Goal: Task Accomplishment & Management: Complete application form

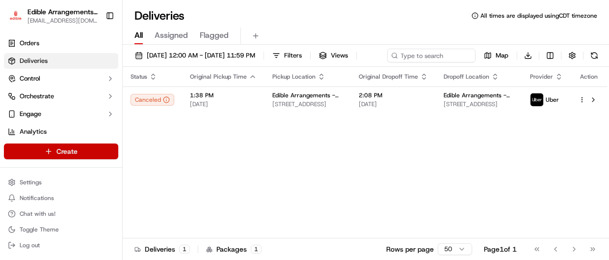
click at [62, 149] on html "Edible Arrangements - [GEOGRAPHIC_DATA], [GEOGRAPHIC_DATA] [EMAIL_ADDRESS][DOMA…" at bounding box center [304, 130] width 609 height 260
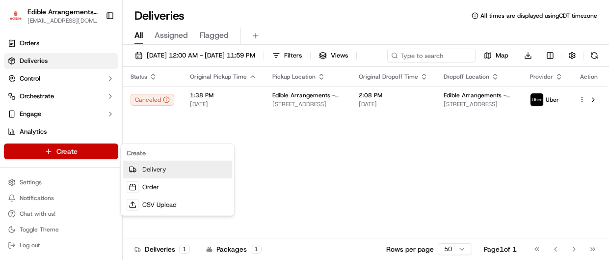
click at [158, 172] on link "Delivery" at bounding box center [177, 170] width 109 height 18
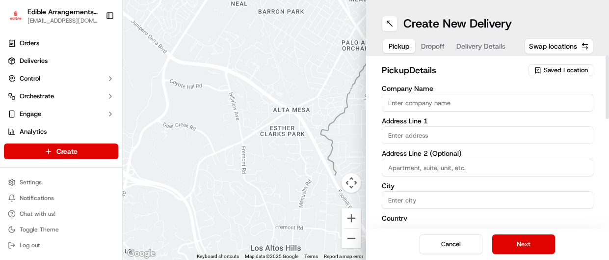
click at [399, 103] on input "Company Name" at bounding box center [488, 103] width 212 height 18
click at [446, 139] on input "text" at bounding box center [488, 135] width 212 height 18
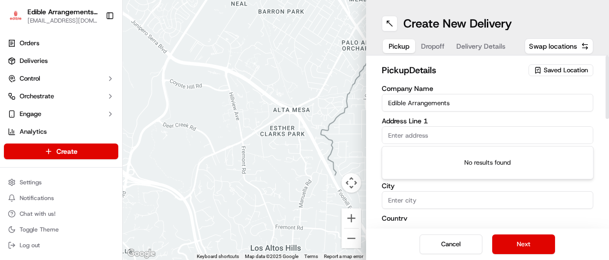
click at [563, 68] on span "Saved Location" at bounding box center [566, 70] width 44 height 9
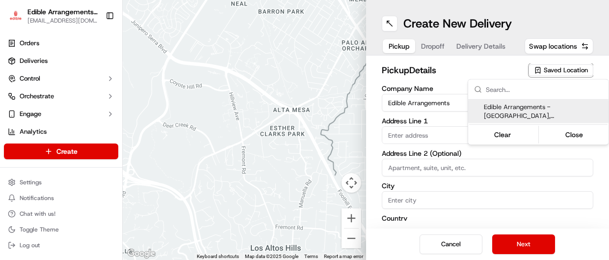
click at [511, 118] on span "Edible Arrangements - [GEOGRAPHIC_DATA], [GEOGRAPHIC_DATA] (MN1193)" at bounding box center [544, 112] width 121 height 18
type input "Edible Arrangements - [GEOGRAPHIC_DATA], [GEOGRAPHIC_DATA]"
type input "[GEOGRAPHIC_DATA]"
type input "Suite 108"
type input "Woodbury"
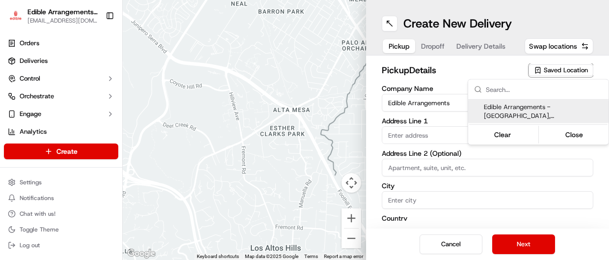
type input "US"
type input "MN"
type input "55125"
type input "[EMAIL_ADDRESS][DOMAIN_NAME]"
type input "[PHONE_NUMBER]"
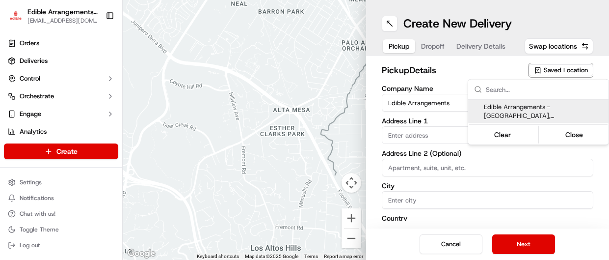
type textarea "Please come inside the store to pick up the arrangement."
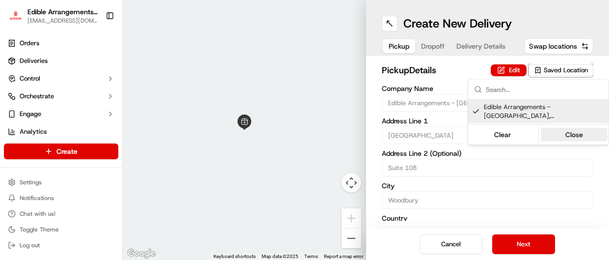
click at [567, 135] on button "Close" at bounding box center [574, 135] width 67 height 14
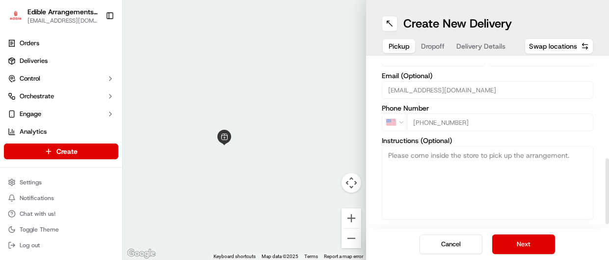
scroll to position [254, 0]
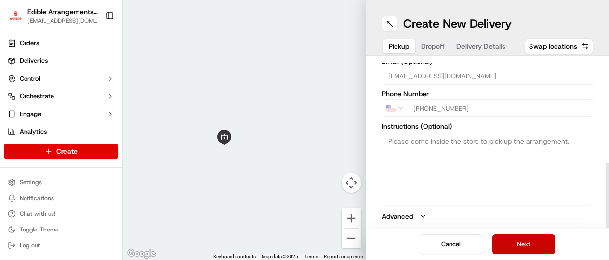
click at [516, 244] on button "Next" at bounding box center [523, 244] width 63 height 20
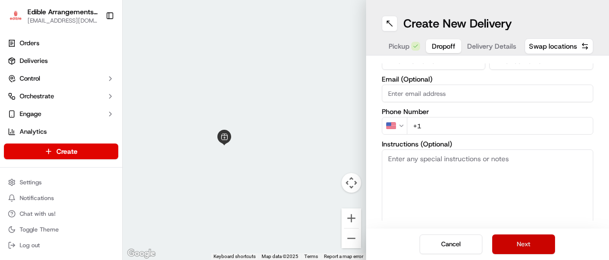
click at [516, 244] on button "Next" at bounding box center [523, 244] width 63 height 20
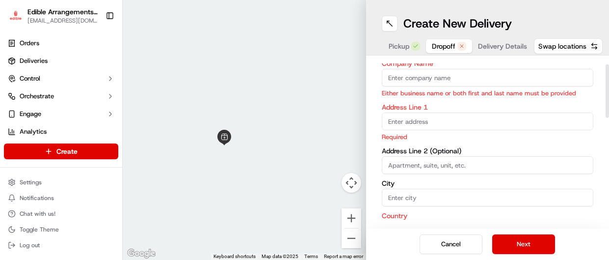
scroll to position [0, 0]
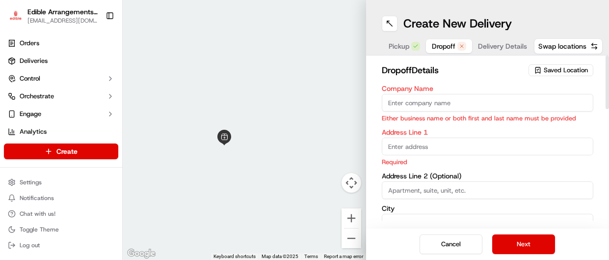
click at [544, 73] on span "Saved Location" at bounding box center [566, 70] width 44 height 9
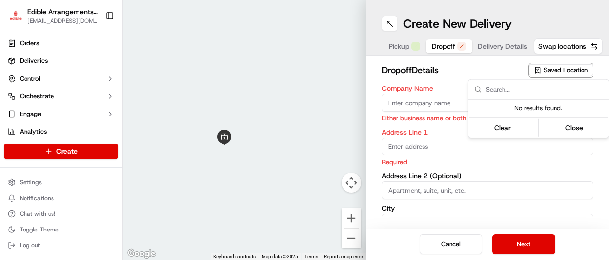
click at [551, 71] on html "Edible Arrangements - [GEOGRAPHIC_DATA], [GEOGRAPHIC_DATA] [EMAIL_ADDRESS][DOMA…" at bounding box center [304, 130] width 609 height 260
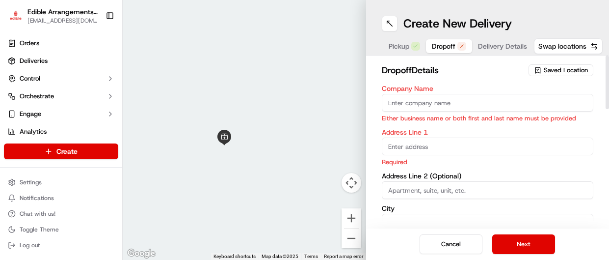
click at [551, 71] on span "Saved Location" at bounding box center [566, 70] width 44 height 9
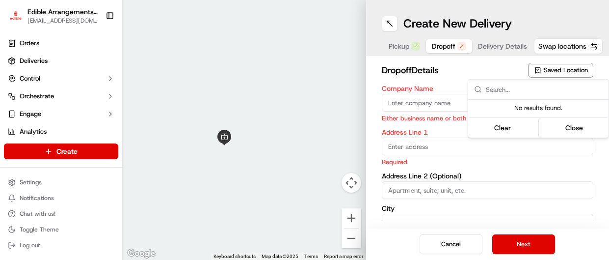
click at [563, 46] on html "Edible Arrangements - [GEOGRAPHIC_DATA], [GEOGRAPHIC_DATA] [EMAIL_ADDRESS][DOMA…" at bounding box center [304, 130] width 609 height 260
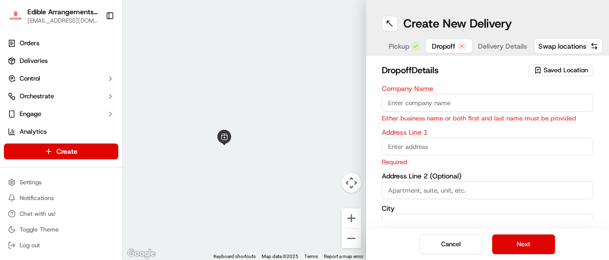
click at [563, 46] on span "Swap locations" at bounding box center [563, 46] width 48 height 10
type input "Edible Arrangements - [GEOGRAPHIC_DATA], [GEOGRAPHIC_DATA]"
type input "[GEOGRAPHIC_DATA]"
type input "Suite 108"
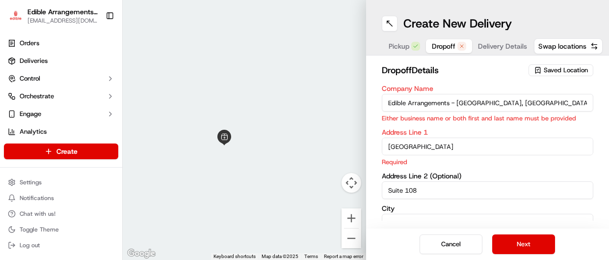
type input "Woodbury"
type input "US"
type input "MN"
type input "55125"
type input "[EMAIL_ADDRESS][DOMAIN_NAME]"
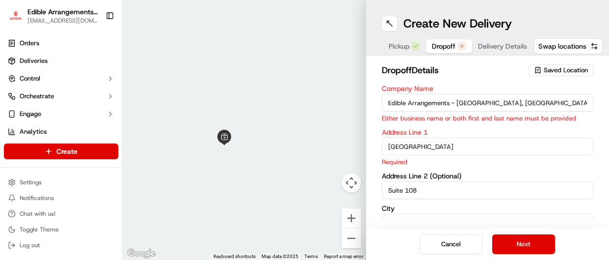
type input "[PHONE_NUMBER]"
type textarea "Please come inside the store to pick up the arrangement."
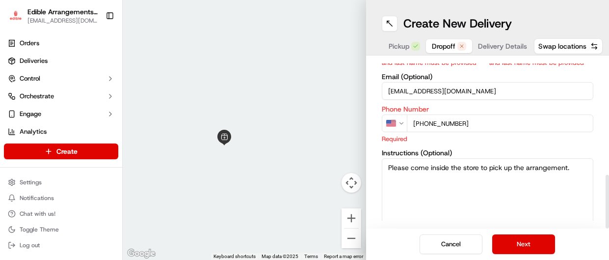
scroll to position [350, 0]
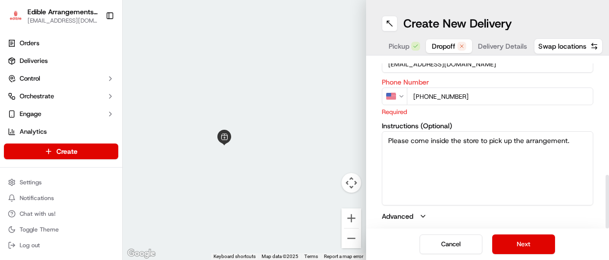
click at [419, 217] on icon "button" at bounding box center [423, 216] width 8 height 8
click at [503, 248] on button "Next" at bounding box center [523, 244] width 63 height 20
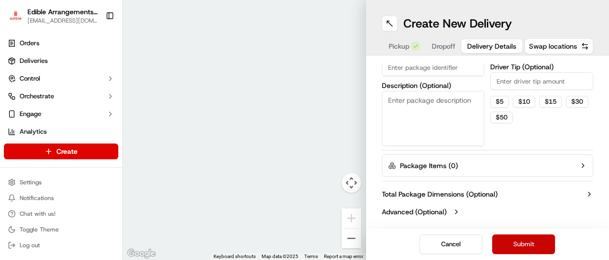
scroll to position [152, 0]
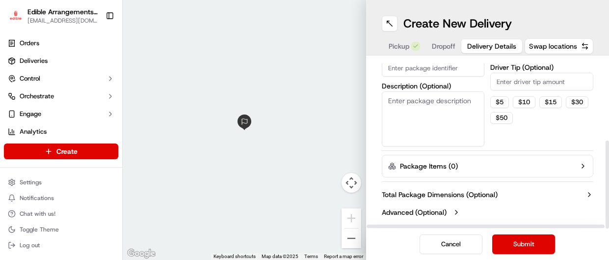
click at [510, 82] on input "Driver Tip (Optional)" at bounding box center [541, 82] width 103 height 18
type input "0"
click at [437, 67] on input "Package Identifier (Optional)" at bounding box center [433, 68] width 103 height 18
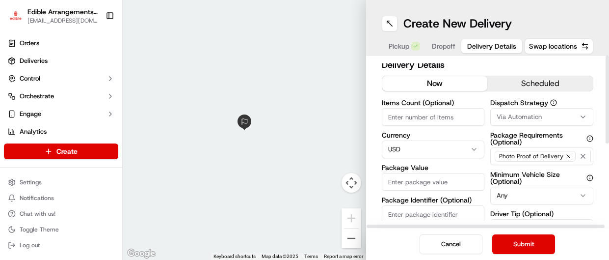
scroll to position [0, 0]
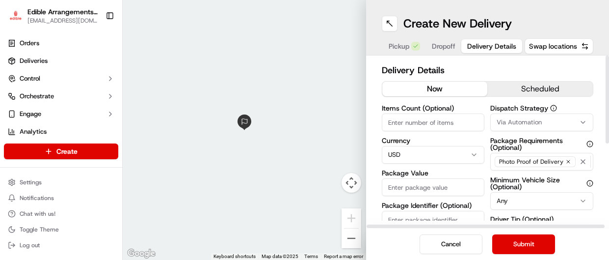
click at [442, 124] on input "Items Count (Optional)" at bounding box center [433, 122] width 103 height 18
type input "1"
click at [444, 186] on input "Package Value" at bounding box center [433, 187] width 103 height 18
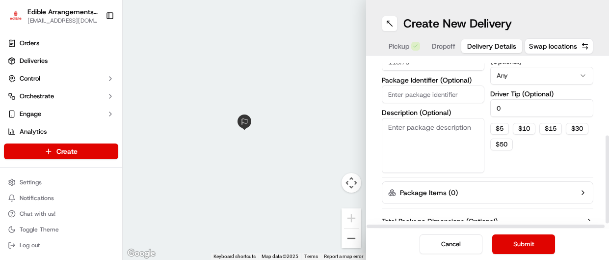
scroll to position [152, 0]
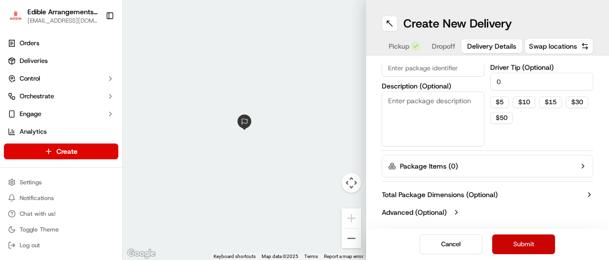
type input "113.78"
click at [526, 249] on button "Submit" at bounding box center [523, 244] width 63 height 20
click at [518, 244] on button "Submit" at bounding box center [523, 244] width 63 height 20
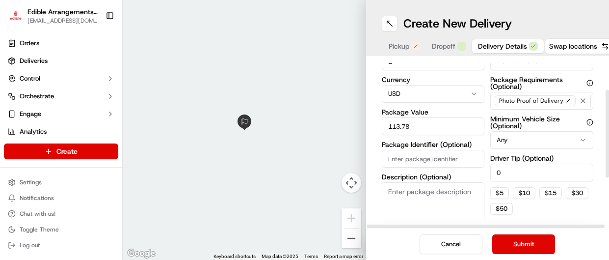
scroll to position [0, 0]
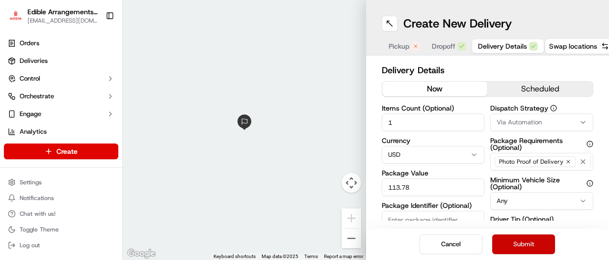
click at [543, 243] on button "Submit" at bounding box center [523, 244] width 63 height 20
click at [538, 244] on button "Submit" at bounding box center [523, 244] width 63 height 20
click at [522, 241] on button "Submit" at bounding box center [523, 244] width 63 height 20
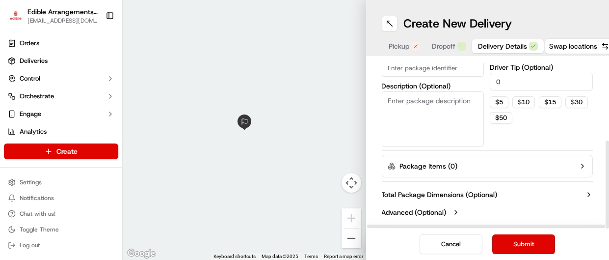
scroll to position [152, 0]
click at [580, 168] on icon "button" at bounding box center [583, 166] width 8 height 8
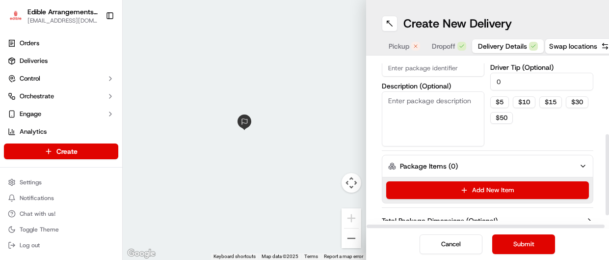
click at [494, 168] on button "Package Items ( 0 )" at bounding box center [488, 166] width 212 height 23
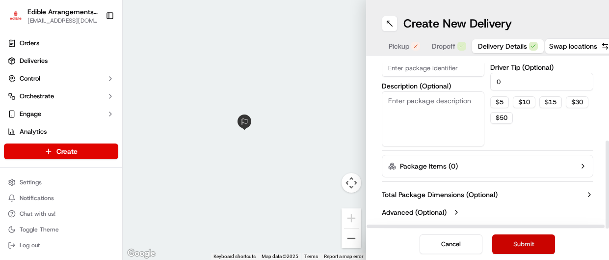
click at [500, 245] on button "Submit" at bounding box center [523, 244] width 63 height 20
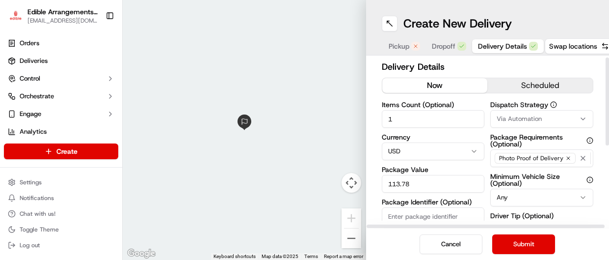
scroll to position [0, 0]
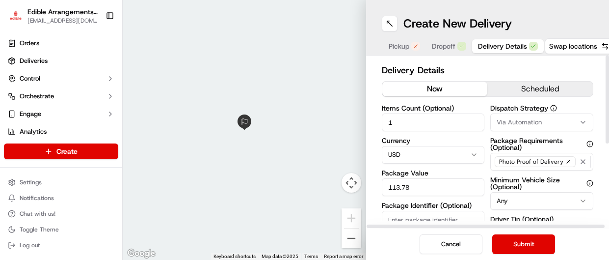
click at [580, 121] on icon "button" at bounding box center [583, 122] width 8 height 8
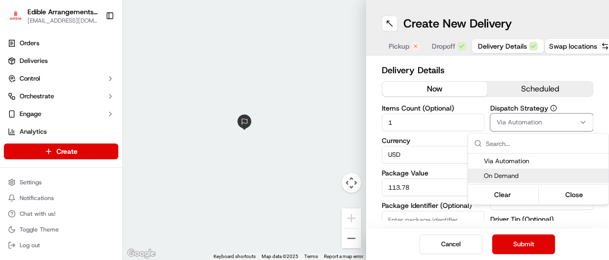
click at [447, 242] on html "Edible Arrangements - [GEOGRAPHIC_DATA], [GEOGRAPHIC_DATA] [EMAIL_ADDRESS][DOMA…" at bounding box center [304, 130] width 609 height 260
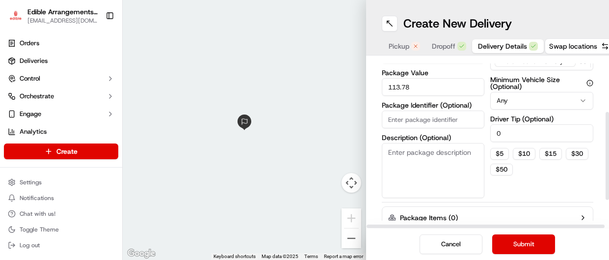
scroll to position [102, 0]
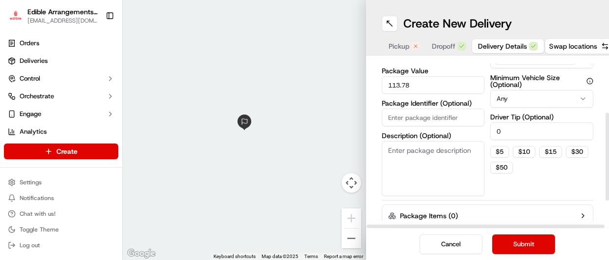
click at [455, 152] on textarea "Description (Optional)" at bounding box center [433, 168] width 103 height 55
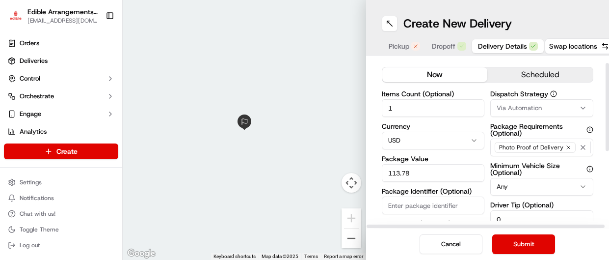
scroll to position [13, 0]
type textarea "arrangement"
click at [489, 112] on div "Items Count (Optional) 1 Currency USD Package Value 113.78 Package Identifier (…" at bounding box center [488, 187] width 212 height 193
click at [479, 140] on html "Edible Arrangements - [GEOGRAPHIC_DATA], [GEOGRAPHIC_DATA] [EMAIL_ADDRESS][DOMA…" at bounding box center [304, 130] width 609 height 260
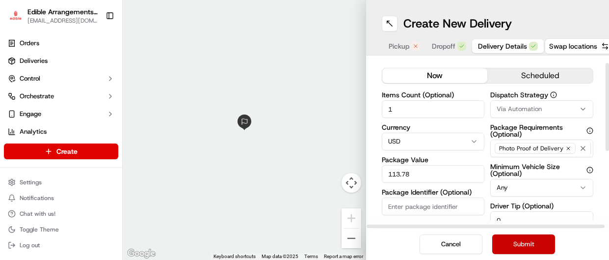
click at [508, 245] on button "Submit" at bounding box center [523, 244] width 63 height 20
click at [533, 245] on button "Submit" at bounding box center [523, 244] width 63 height 20
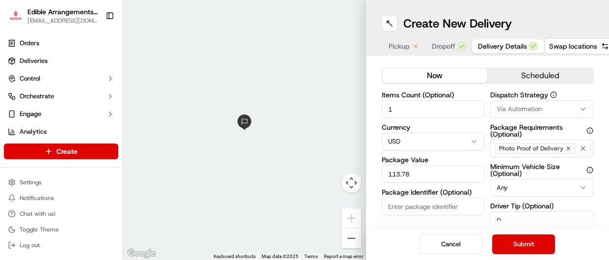
click at [439, 46] on span "Dropoff" at bounding box center [444, 46] width 24 height 10
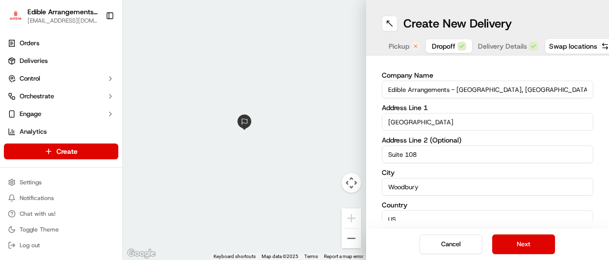
click at [399, 46] on span "Pickup" at bounding box center [399, 46] width 21 height 10
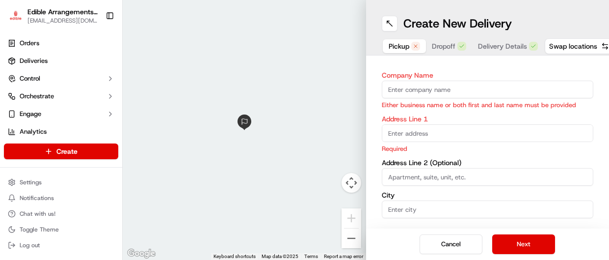
click at [446, 49] on span "Dropoff" at bounding box center [444, 46] width 24 height 10
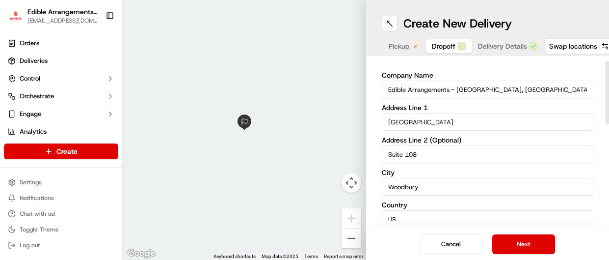
click at [530, 87] on input "Edible Arrangements - [GEOGRAPHIC_DATA], [GEOGRAPHIC_DATA]" at bounding box center [488, 90] width 212 height 18
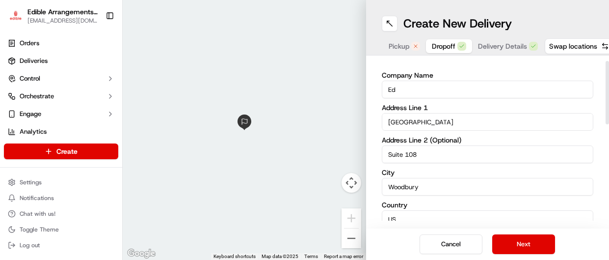
type input "E"
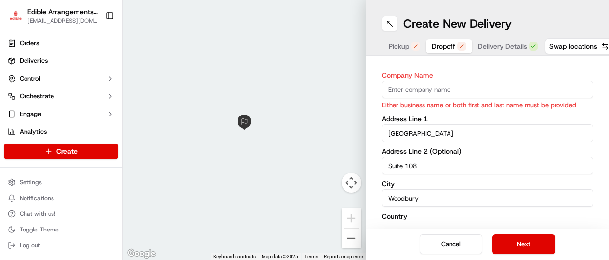
click at [404, 46] on span "Pickup" at bounding box center [399, 46] width 21 height 10
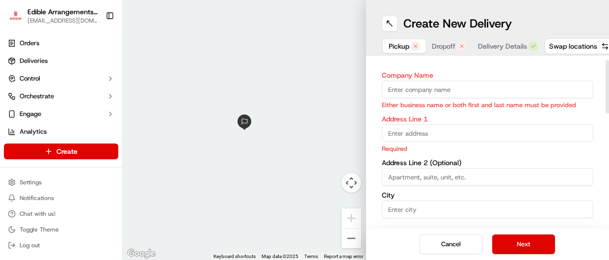
click at [426, 90] on input "Company Name" at bounding box center [488, 90] width 212 height 18
type input "Edible Arrangements - [GEOGRAPHIC_DATA], [GEOGRAPHIC_DATA]"
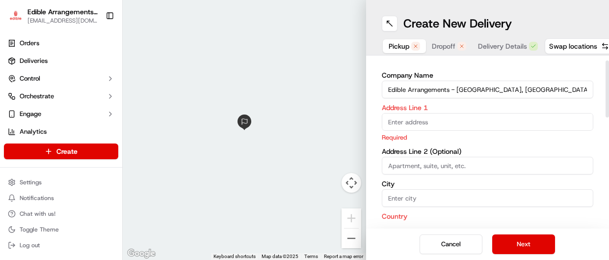
click at [437, 114] on input "text" at bounding box center [488, 122] width 212 height 18
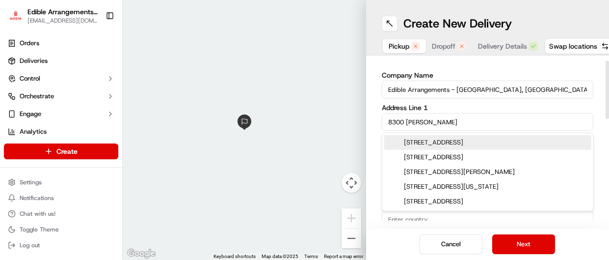
click at [443, 141] on div "[STREET_ADDRESS]" at bounding box center [487, 142] width 207 height 15
type input "[STREET_ADDRESS]"
type input "Woodbury"
type input "[GEOGRAPHIC_DATA]"
type input "MN"
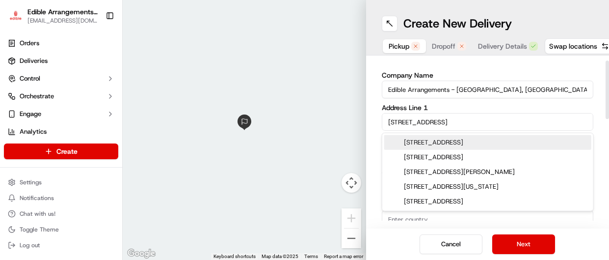
type input "55125"
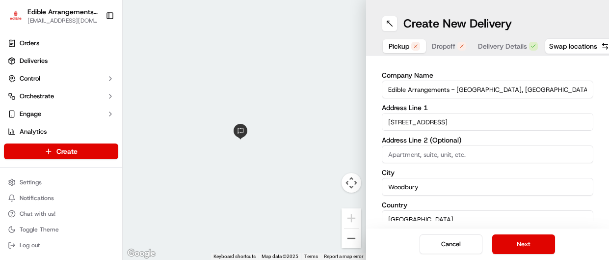
type input "[GEOGRAPHIC_DATA]"
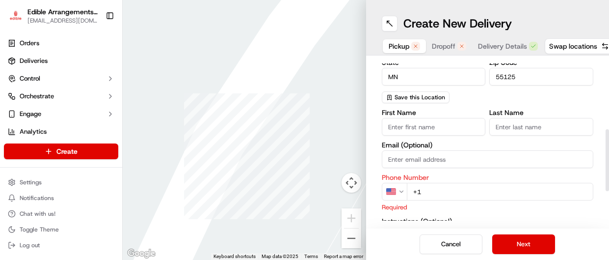
scroll to position [190, 0]
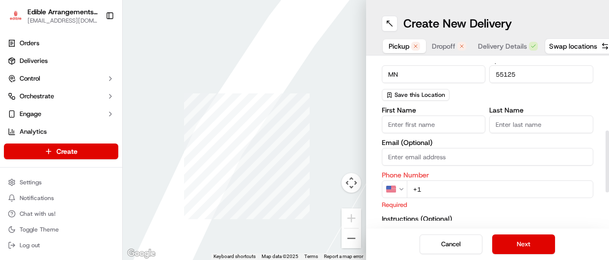
type input "108"
click at [442, 189] on input "+1" at bounding box center [500, 189] width 187 height 18
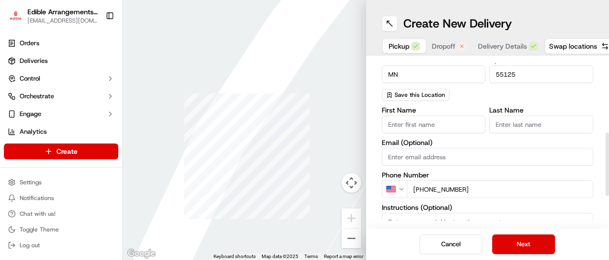
type input "[PHONE_NUMBER]"
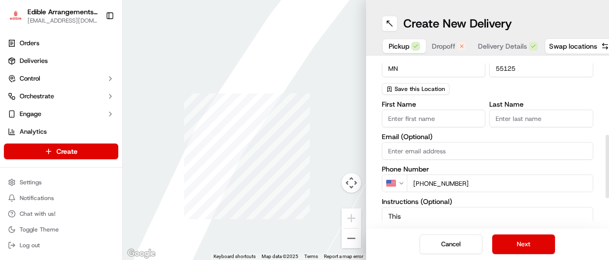
scroll to position [196, 0]
type textarea "This is to be delivered to the recipient inside building"
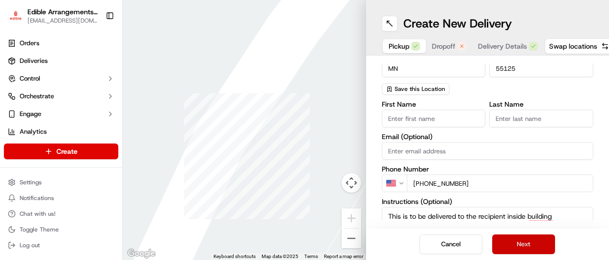
click at [510, 245] on button "Next" at bounding box center [523, 244] width 63 height 20
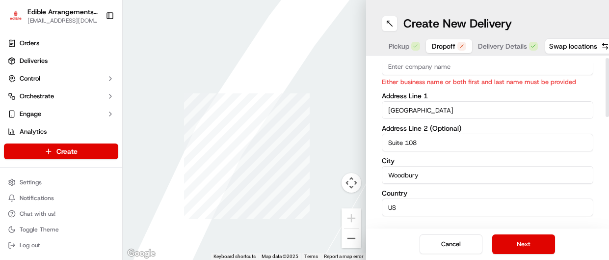
scroll to position [0, 0]
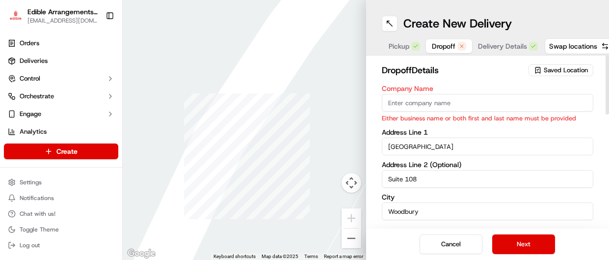
click at [422, 103] on input "Company Name" at bounding box center [488, 103] width 212 height 18
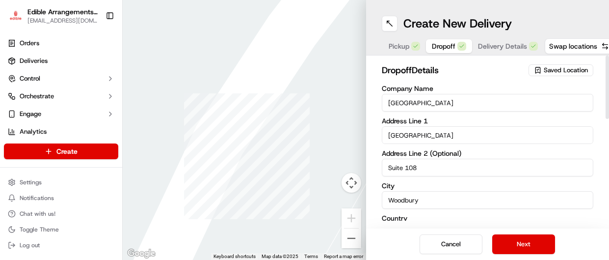
type input "[GEOGRAPHIC_DATA]"
click at [469, 138] on input "[GEOGRAPHIC_DATA]" at bounding box center [488, 135] width 212 height 18
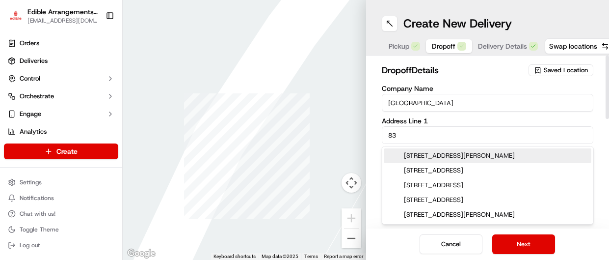
type input "8"
click at [474, 158] on div "[STREET_ADDRESS]" at bounding box center [487, 155] width 207 height 15
type input "[STREET_ADDRESS][PERSON_NAME]"
type input "[GEOGRAPHIC_DATA]"
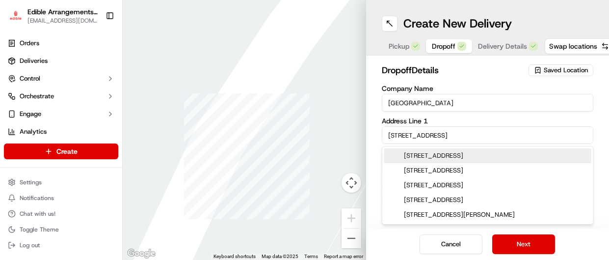
type input "55057"
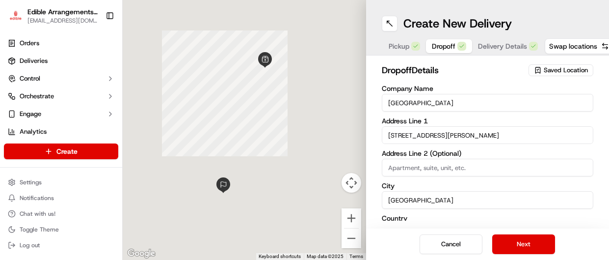
type input "[STREET_ADDRESS]"
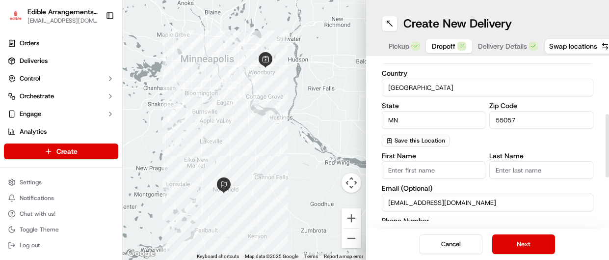
scroll to position [147, 0]
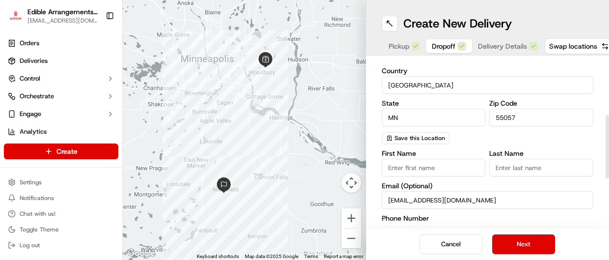
click at [445, 171] on input "First Name" at bounding box center [434, 168] width 104 height 18
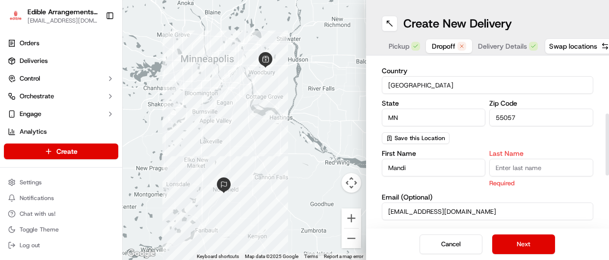
type input "Mandi"
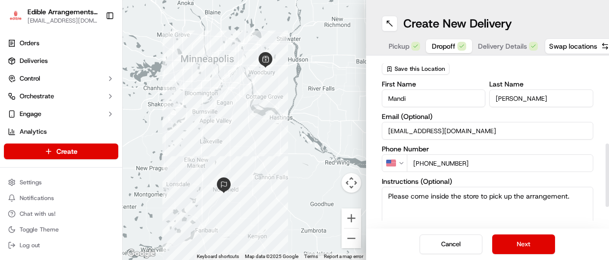
scroll to position [218, 0]
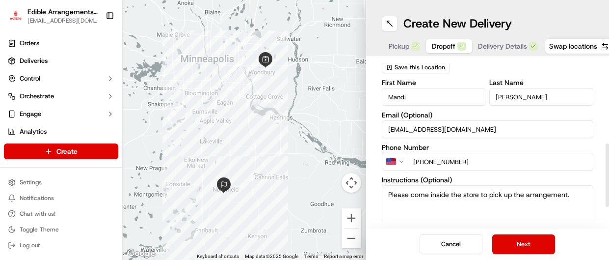
type input "[PERSON_NAME]"
click at [473, 161] on input "[PHONE_NUMBER]" at bounding box center [500, 162] width 187 height 18
click at [418, 159] on input "[PHONE_NUMBER]" at bounding box center [500, 162] width 187 height 18
click at [422, 162] on input "[PHONE_NUMBER]" at bounding box center [500, 162] width 187 height 18
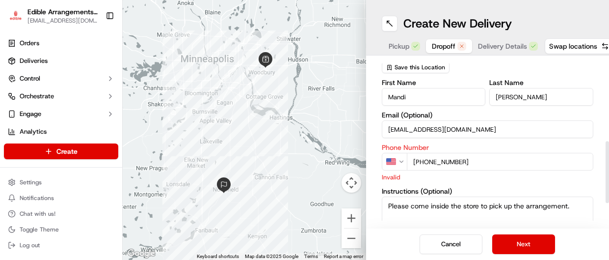
click at [507, 159] on input "[PHONE_NUMBER]" at bounding box center [500, 162] width 187 height 18
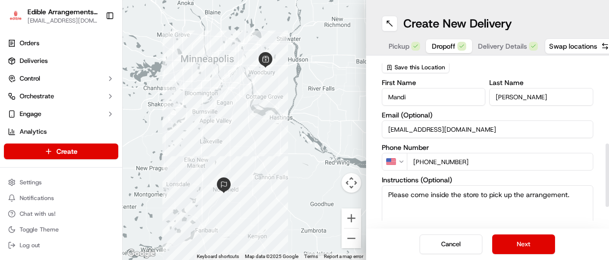
type input "[PHONE_NUMBER]"
click at [571, 195] on textarea "Please come inside the store to pick up the arrangement." at bounding box center [488, 222] width 212 height 74
type textarea "P"
type textarea "this order goes to this recipient"
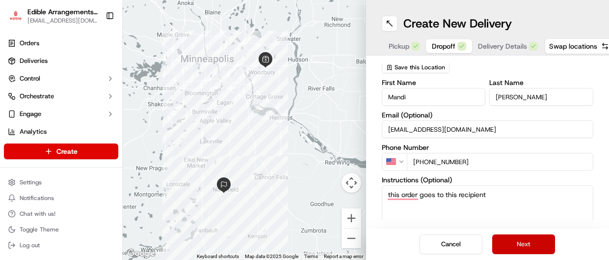
click at [544, 246] on button "Next" at bounding box center [523, 244] width 63 height 20
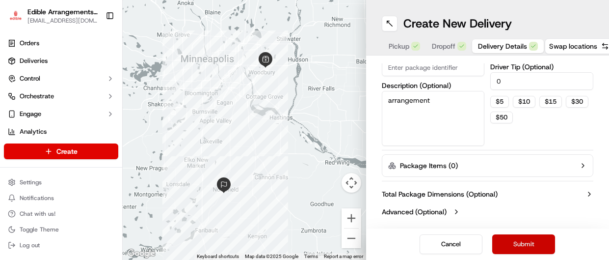
scroll to position [152, 0]
click at [544, 246] on button "Submit" at bounding box center [523, 244] width 63 height 20
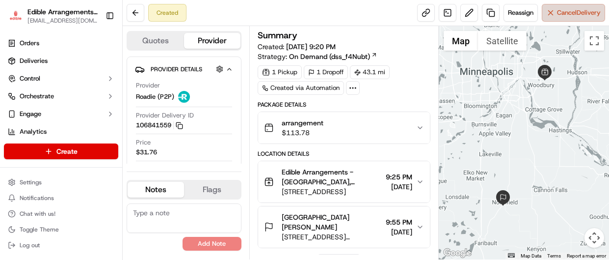
click at [550, 15] on button "Cancel Delivery" at bounding box center [573, 13] width 63 height 18
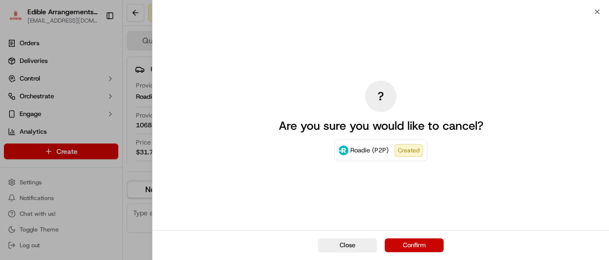
click at [418, 245] on button "Confirm" at bounding box center [414, 245] width 59 height 14
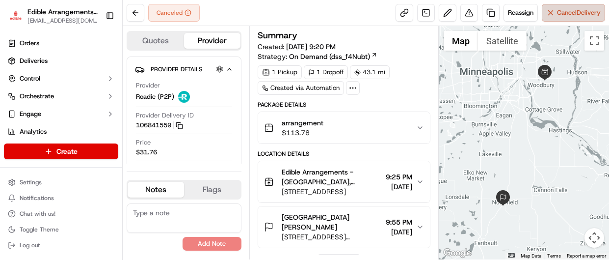
click at [553, 15] on button "Cancel Delivery" at bounding box center [573, 13] width 63 height 18
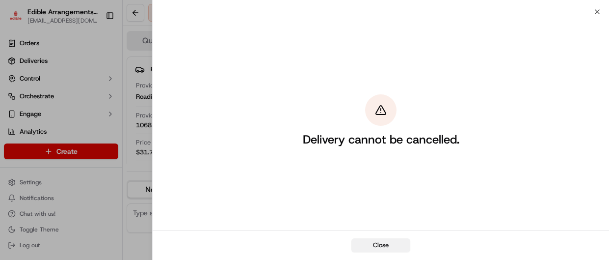
click at [382, 247] on button "Close" at bounding box center [381, 245] width 59 height 14
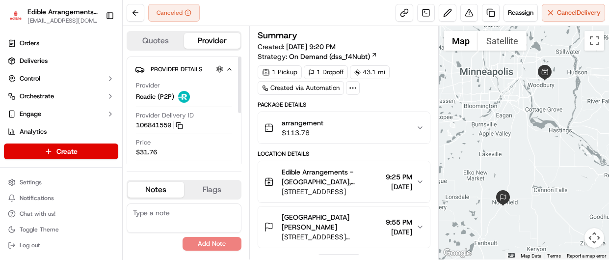
click at [215, 40] on button "Provider" at bounding box center [212, 41] width 56 height 16
click at [228, 71] on icon "button" at bounding box center [229, 69] width 7 height 8
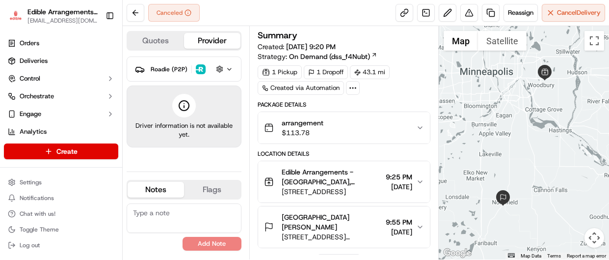
click at [228, 71] on icon "button" at bounding box center [229, 69] width 7 height 8
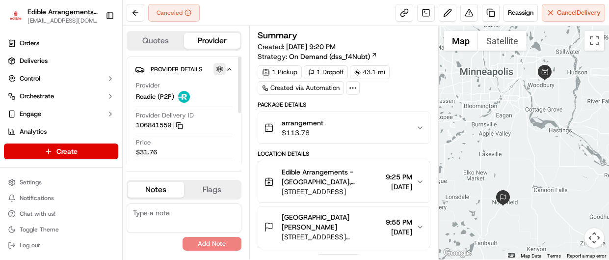
click at [220, 71] on button "button" at bounding box center [220, 69] width 12 height 12
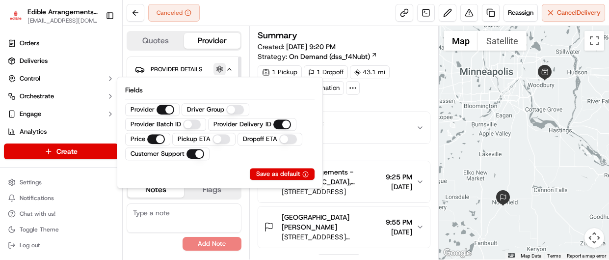
click at [220, 71] on button "button" at bounding box center [220, 69] width 12 height 12
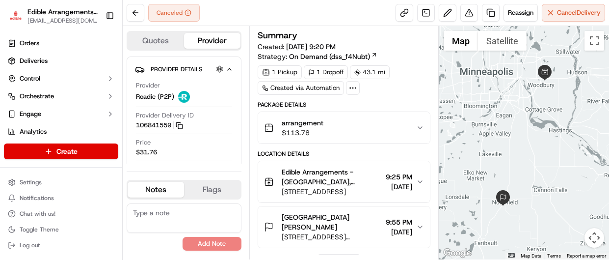
click at [419, 183] on icon "button" at bounding box center [420, 182] width 8 height 8
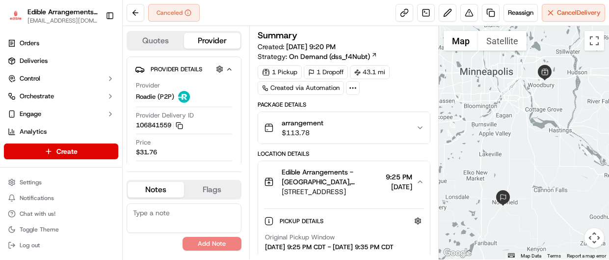
click at [365, 121] on div "arrangement $113.78" at bounding box center [340, 128] width 153 height 20
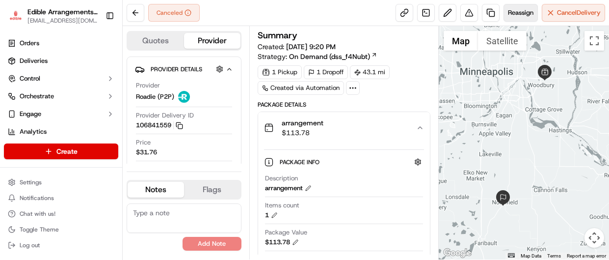
click at [512, 12] on span "Reassign" at bounding box center [521, 12] width 26 height 9
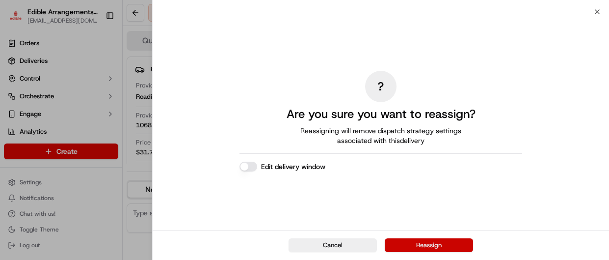
click at [398, 243] on button "Reassign" at bounding box center [429, 245] width 88 height 14
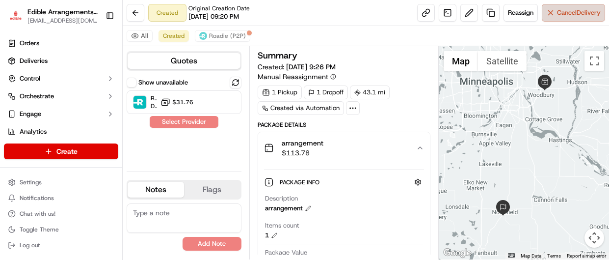
click at [551, 13] on button "Cancel Delivery" at bounding box center [573, 13] width 63 height 18
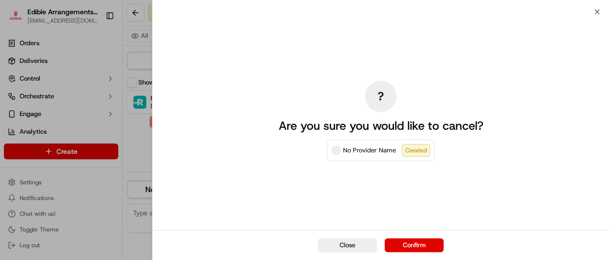
click at [337, 150] on span at bounding box center [336, 150] width 10 height 10
click at [369, 152] on span "No Provider Name" at bounding box center [369, 150] width 53 height 10
click at [393, 246] on button "Confirm" at bounding box center [414, 245] width 59 height 14
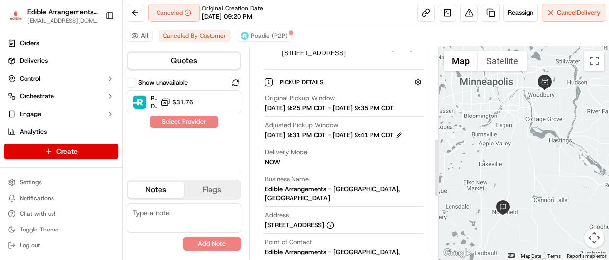
scroll to position [337, 0]
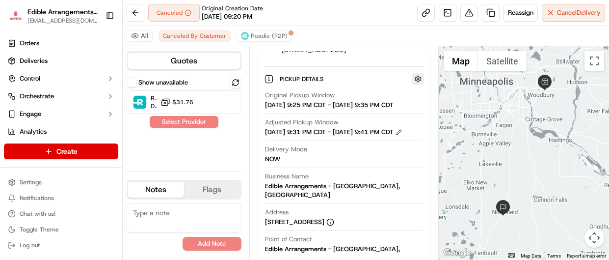
click at [419, 79] on button "button" at bounding box center [418, 79] width 12 height 12
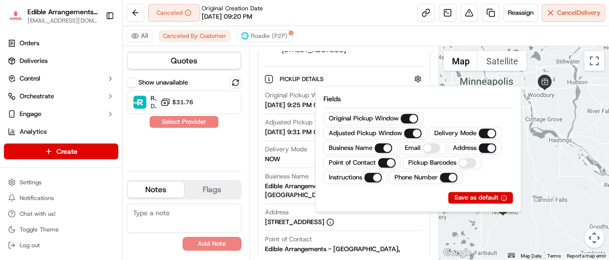
click at [398, 75] on div "Pickup Details Hidden ( 2 )" at bounding box center [352, 79] width 145 height 12
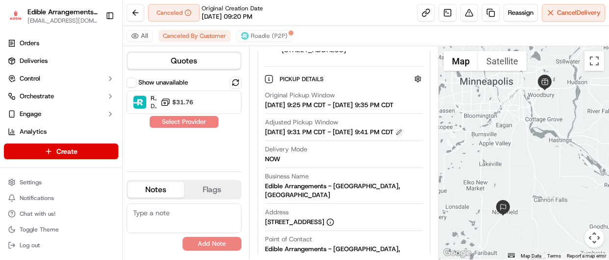
click at [403, 136] on button at bounding box center [399, 132] width 7 height 7
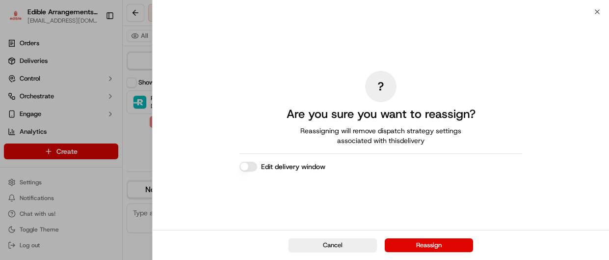
click at [598, 12] on div "? Are you sure you want to reassign? Reassigning will remove dispatch strategy …" at bounding box center [381, 121] width 457 height 218
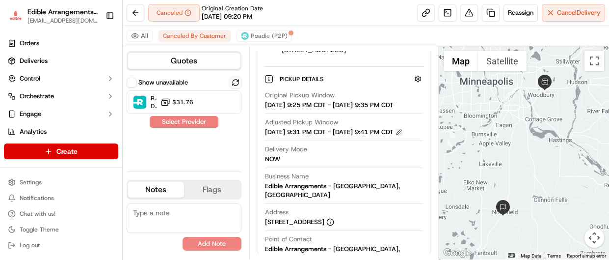
click at [403, 136] on button at bounding box center [399, 132] width 7 height 7
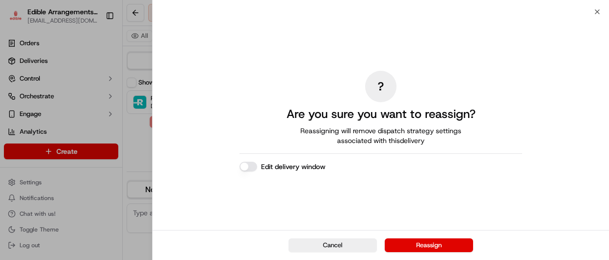
click at [249, 167] on button "Edit delivery window" at bounding box center [249, 167] width 18 height 10
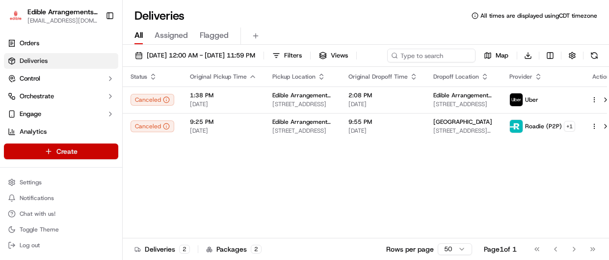
click at [66, 151] on html "Edible Arrangements - Woodbury, MN mn1193@edible.store Toggle Sidebar Orders De…" at bounding box center [304, 130] width 609 height 260
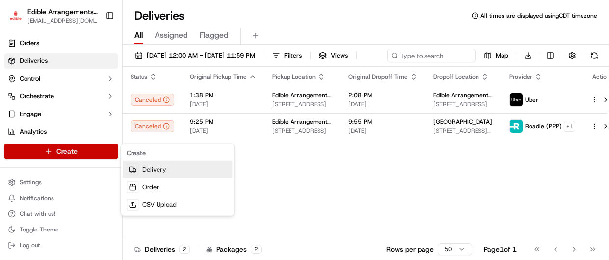
click at [144, 172] on link "Delivery" at bounding box center [177, 170] width 109 height 18
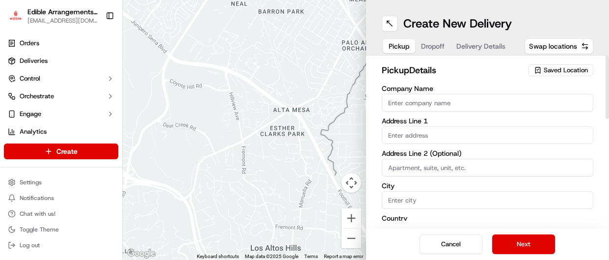
click at [557, 69] on span "Saved Location" at bounding box center [566, 70] width 44 height 9
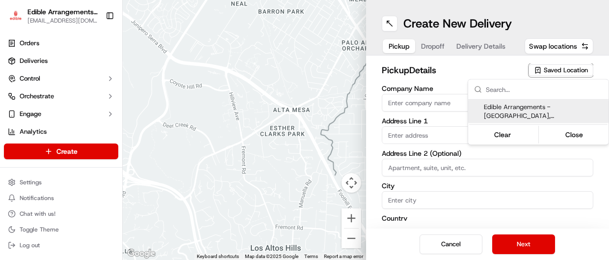
click at [487, 106] on span "Edible Arrangements - [GEOGRAPHIC_DATA], [GEOGRAPHIC_DATA] (MN1193)" at bounding box center [544, 112] width 121 height 18
type input "Edible Arrangements - [GEOGRAPHIC_DATA], [GEOGRAPHIC_DATA]"
type input "[GEOGRAPHIC_DATA]"
type input "Suite 108"
type input "Woodbury"
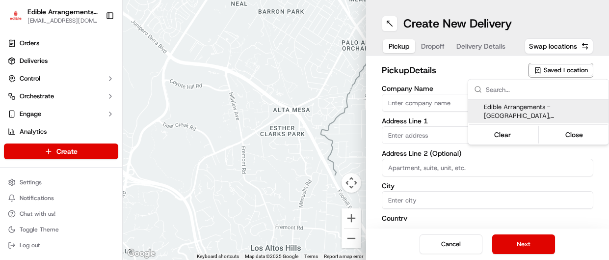
type input "US"
type input "MN"
type input "55125"
type input "[EMAIL_ADDRESS][DOMAIN_NAME]"
type input "[PHONE_NUMBER]"
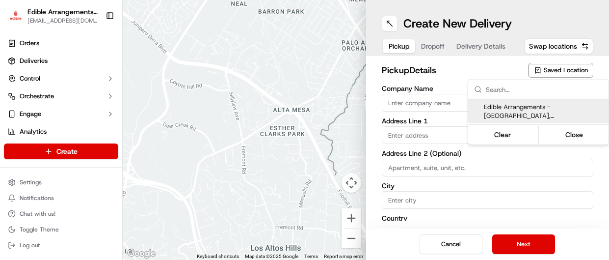
type textarea "Please come inside the store to pick up the arrangement."
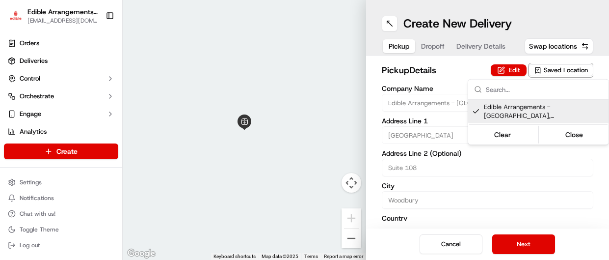
click at [505, 243] on html "Edible Arrangements - Woodbury, MN mn1193@edible.store Toggle Sidebar Orders De…" at bounding box center [304, 130] width 609 height 260
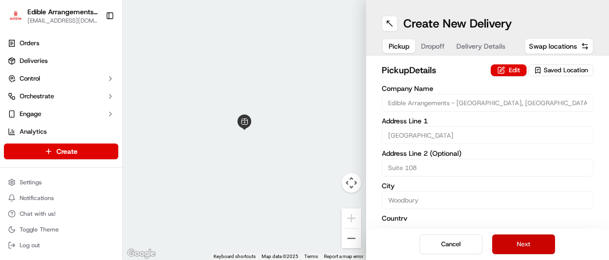
click at [540, 244] on button "Next" at bounding box center [523, 244] width 63 height 20
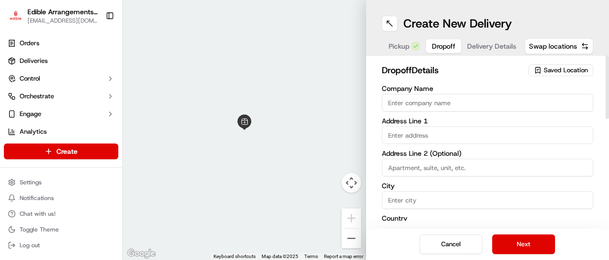
click at [418, 103] on input "Company Name" at bounding box center [488, 103] width 212 height 18
type input "[GEOGRAPHIC_DATA]"
click at [450, 135] on input "text" at bounding box center [488, 135] width 212 height 18
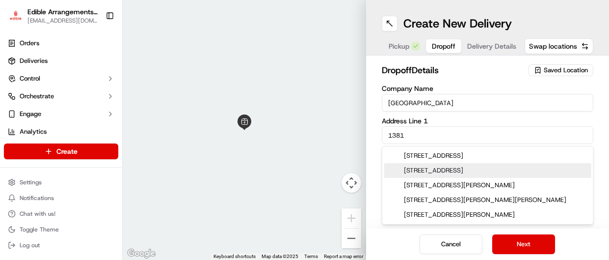
click at [484, 170] on div "[STREET_ADDRESS]" at bounding box center [487, 170] width 207 height 15
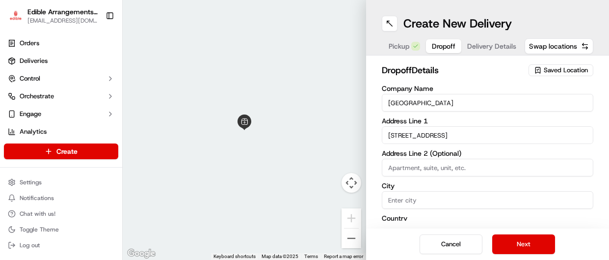
type input "[STREET_ADDRESS][PERSON_NAME]"
type input "[GEOGRAPHIC_DATA]"
type input "MN"
type input "55057"
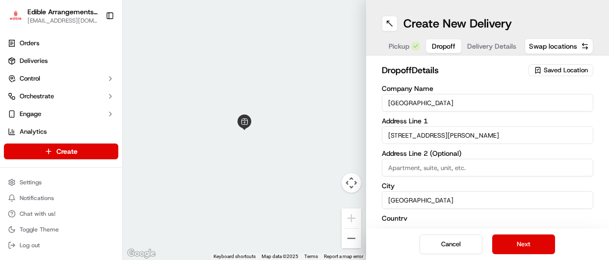
type input "[STREET_ADDRESS]"
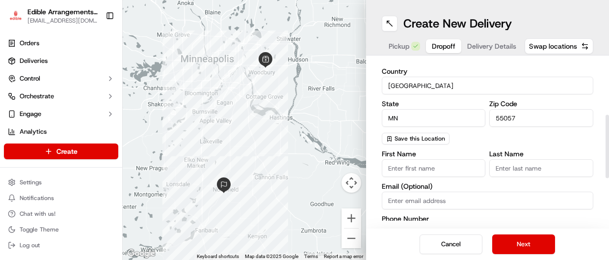
scroll to position [148, 0]
click at [457, 173] on input "First Name" at bounding box center [434, 167] width 104 height 18
type input "Mandi"
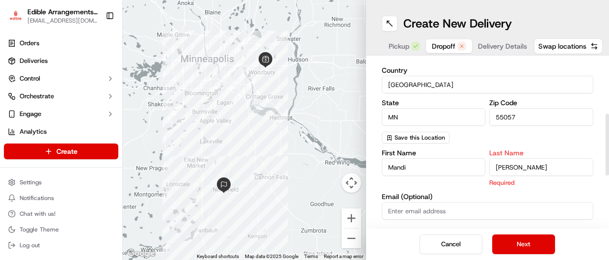
type input "[PERSON_NAME]"
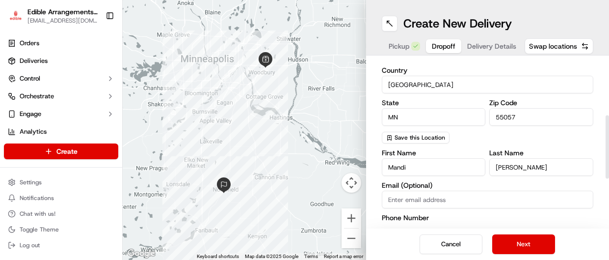
scroll to position [238, 0]
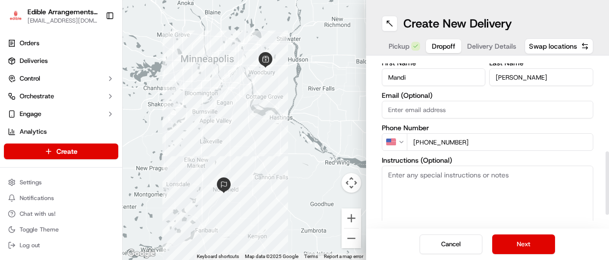
type input "[PHONE_NUMBER]"
click at [448, 177] on textarea "Instructions (Optional)" at bounding box center [488, 202] width 212 height 74
type textarea "bring into building for Mandi"
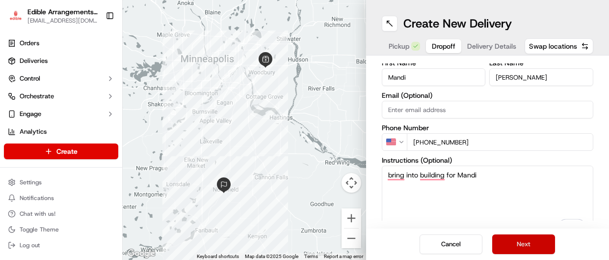
click at [502, 244] on button "Next" at bounding box center [523, 244] width 63 height 20
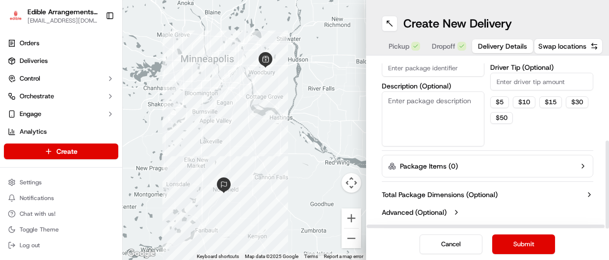
scroll to position [0, 0]
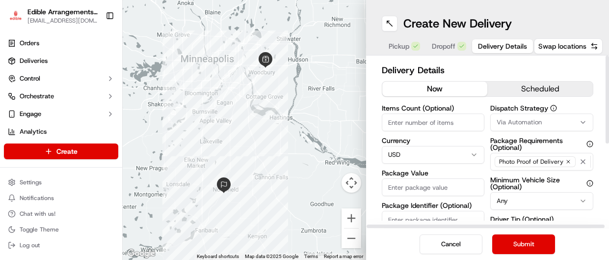
click at [419, 124] on input "Items Count (Optional)" at bounding box center [433, 122] width 103 height 18
type input "1"
click at [420, 189] on input "Package Value" at bounding box center [433, 187] width 103 height 18
type input "113.87"
click at [582, 125] on icon "button" at bounding box center [583, 122] width 8 height 8
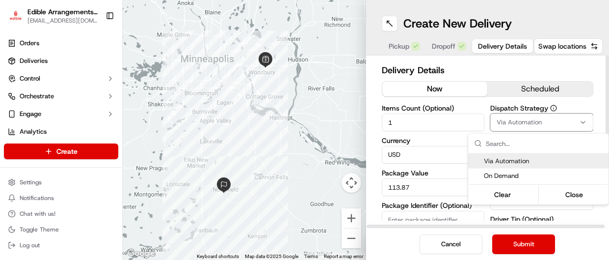
click at [581, 125] on icon "button" at bounding box center [583, 122] width 8 height 8
click at [570, 163] on span "Via Automation" at bounding box center [544, 161] width 121 height 9
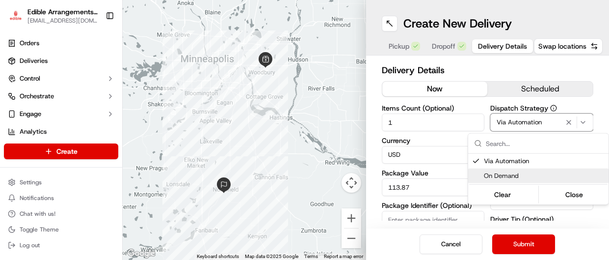
click at [566, 209] on html "Edible Arrangements - Woodbury, MN mn1193@edible.store Toggle Sidebar Orders De…" at bounding box center [304, 130] width 609 height 260
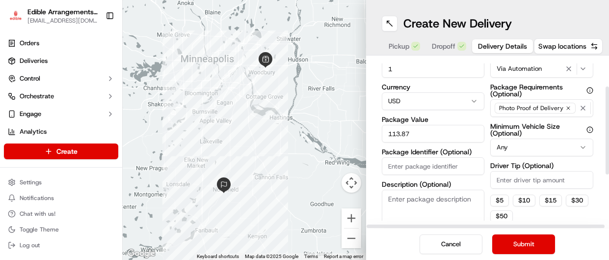
scroll to position [56, 0]
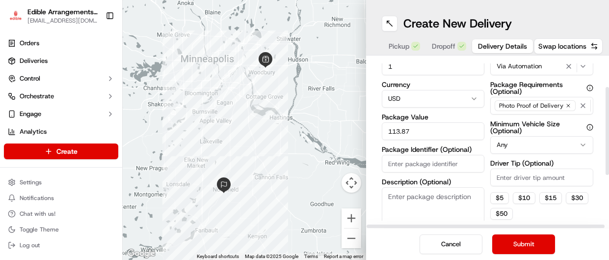
click at [550, 184] on input "Driver Tip (Optional)" at bounding box center [541, 177] width 103 height 18
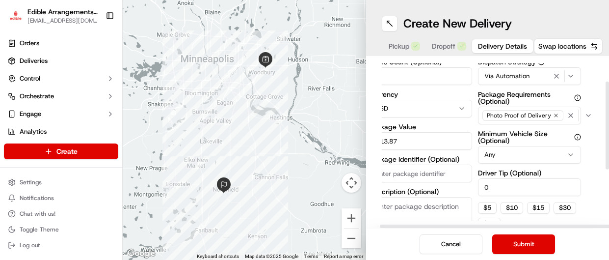
scroll to position [20, 12]
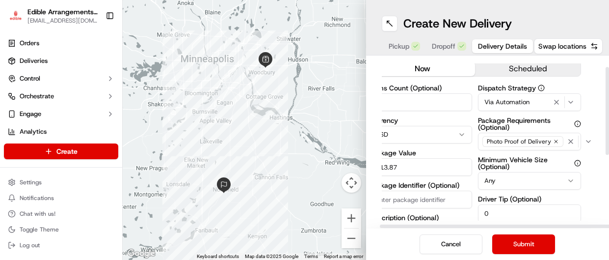
type input "0"
click at [488, 47] on span "Delivery Details" at bounding box center [502, 46] width 49 height 10
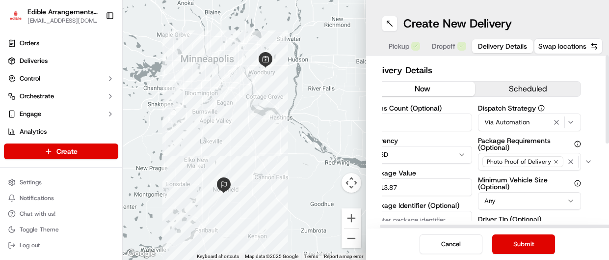
scroll to position [0, 12]
click at [533, 88] on button "scheduled" at bounding box center [529, 89] width 106 height 15
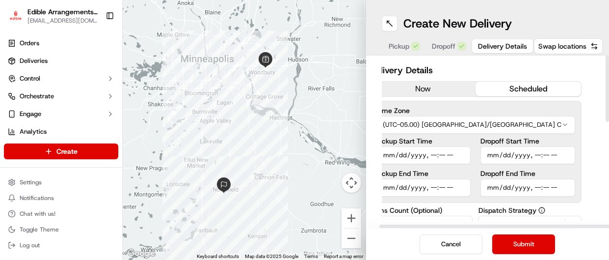
click at [425, 152] on input "Pickup Start Time" at bounding box center [424, 155] width 95 height 18
click at [451, 156] on input "Pickup Start Time" at bounding box center [424, 155] width 95 height 18
click at [387, 155] on input "Pickup Start Time" at bounding box center [424, 155] width 95 height 18
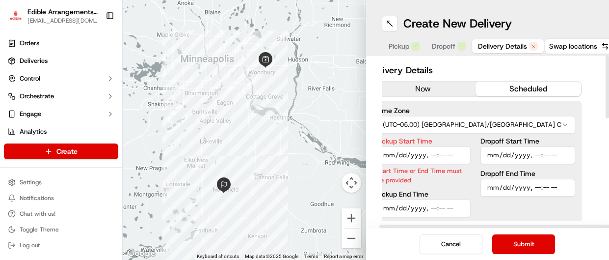
click at [401, 157] on input "Pickup Start Time" at bounding box center [424, 155] width 95 height 18
click at [442, 157] on input "Pickup Start Time" at bounding box center [424, 155] width 95 height 18
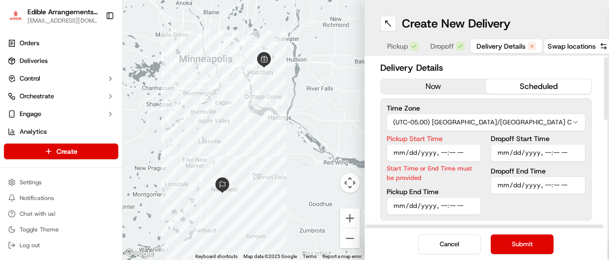
scroll to position [3, 0]
click at [400, 153] on input "Pickup Start Time" at bounding box center [434, 152] width 95 height 18
click at [504, 153] on input "Dropoff Start Time" at bounding box center [538, 152] width 95 height 18
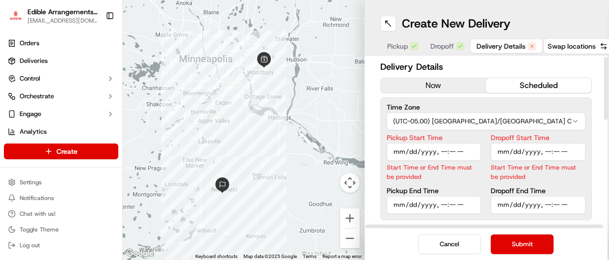
click at [400, 154] on input "Pickup Start Time" at bounding box center [434, 152] width 95 height 18
click at [410, 205] on input "Pickup End Time" at bounding box center [434, 205] width 95 height 18
click at [447, 151] on input "Pickup Start Time" at bounding box center [434, 152] width 95 height 18
click at [397, 149] on input "Pickup Start Time" at bounding box center [434, 152] width 95 height 18
type input "2025-09-16T11:30"
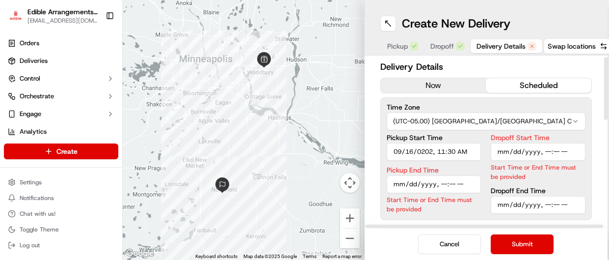
click at [500, 151] on input "Dropoff Start Time" at bounding box center [538, 152] width 95 height 18
click at [544, 150] on input "Dropoff Start Time" at bounding box center [538, 152] width 95 height 18
type input "2025-09-16T12:30"
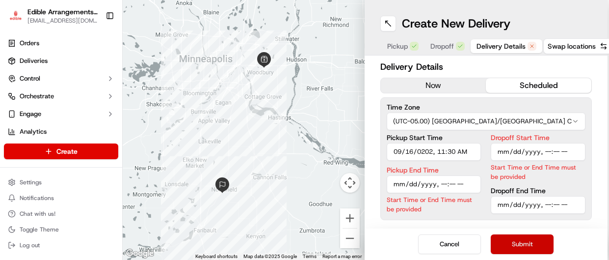
click at [507, 241] on button "Submit" at bounding box center [522, 244] width 63 height 20
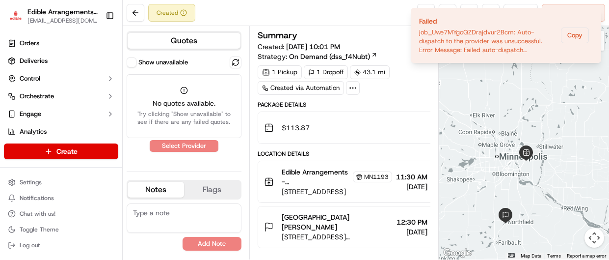
click at [167, 145] on div "Show unavailable No quotes available. Try clicking "Show unavailable" to see if…" at bounding box center [184, 109] width 115 height 107
click at [187, 48] on button "Quotes" at bounding box center [184, 41] width 113 height 16
